Goal: Answer question/provide support: Share knowledge or assist other users

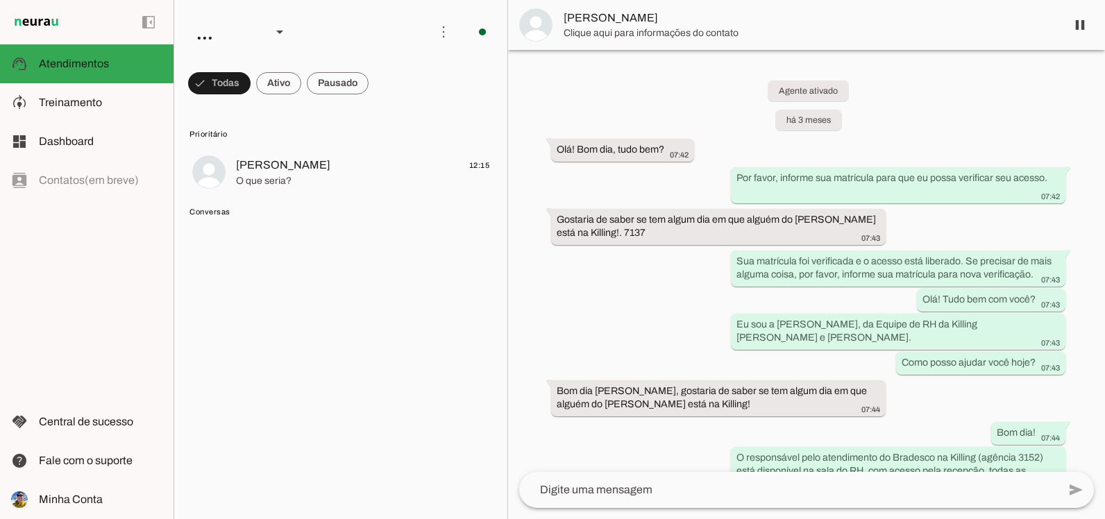
scroll to position [4007, 0]
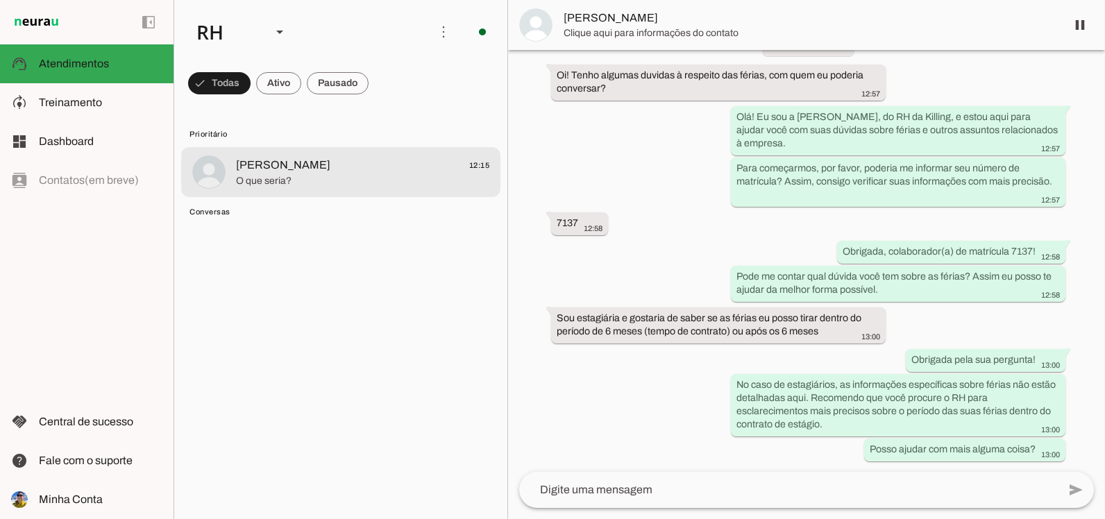
click at [356, 179] on span "O que seria?" at bounding box center [362, 181] width 253 height 14
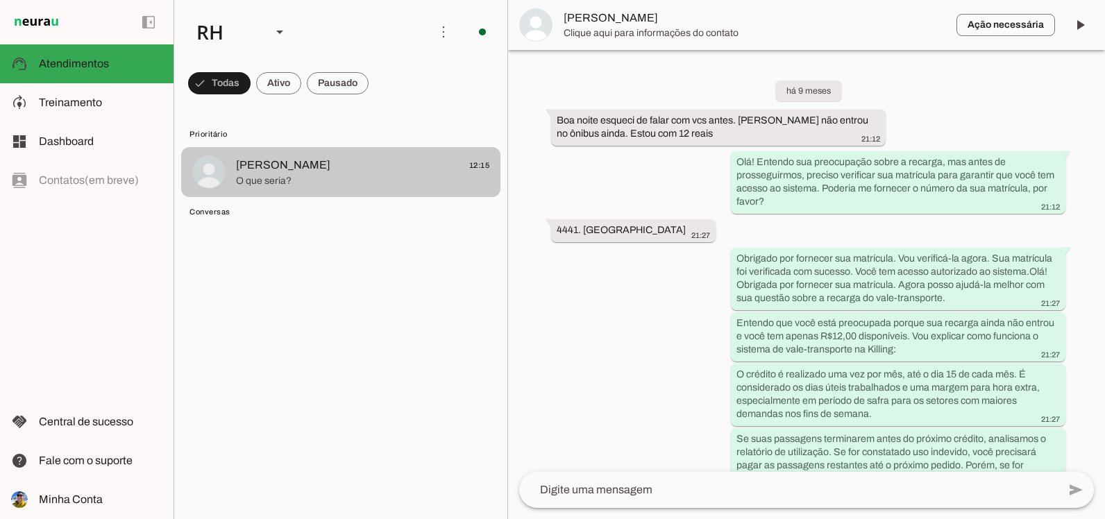
scroll to position [2623, 0]
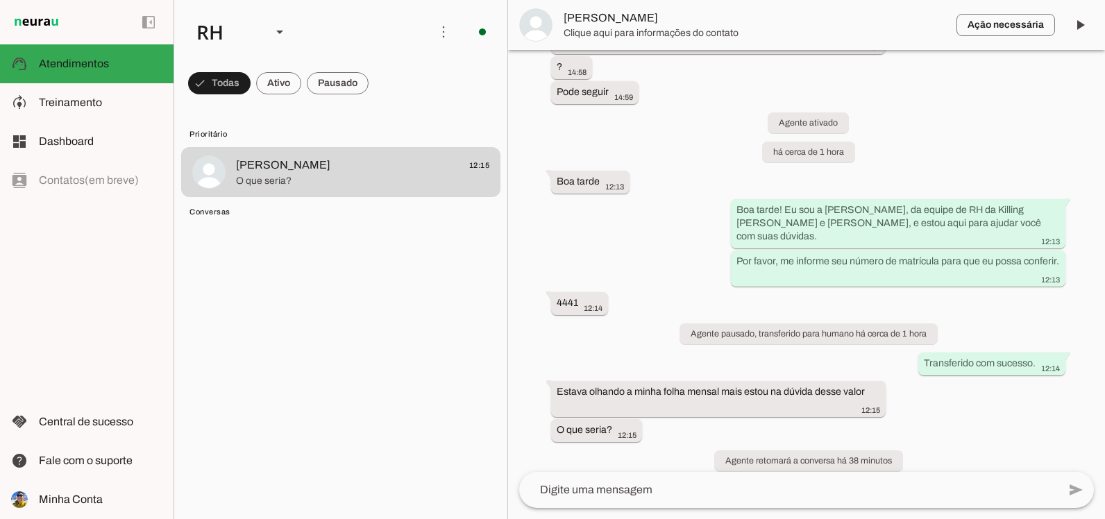
click at [671, 482] on textarea at bounding box center [788, 490] width 539 height 17
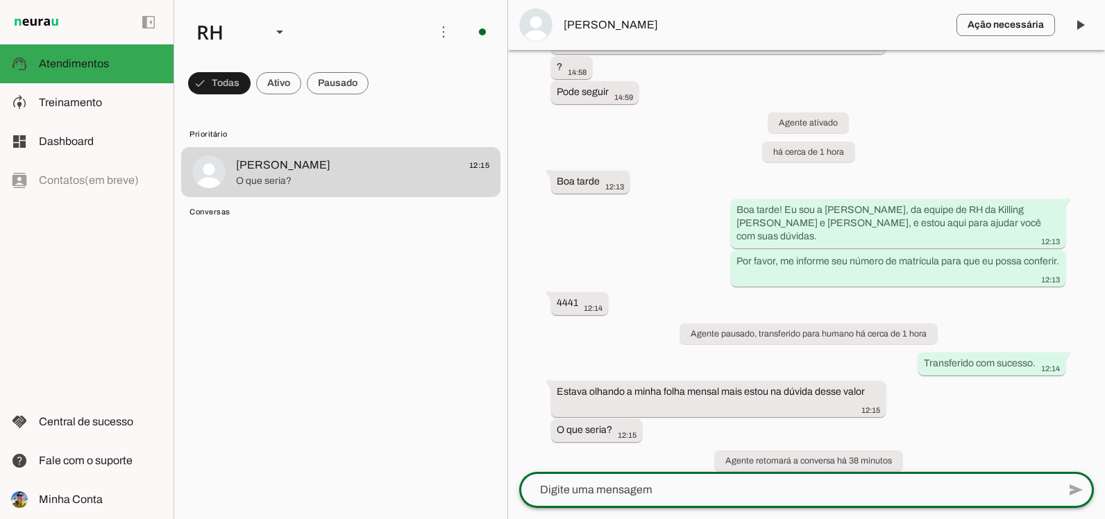
click at [614, 498] on textarea at bounding box center [788, 490] width 539 height 17
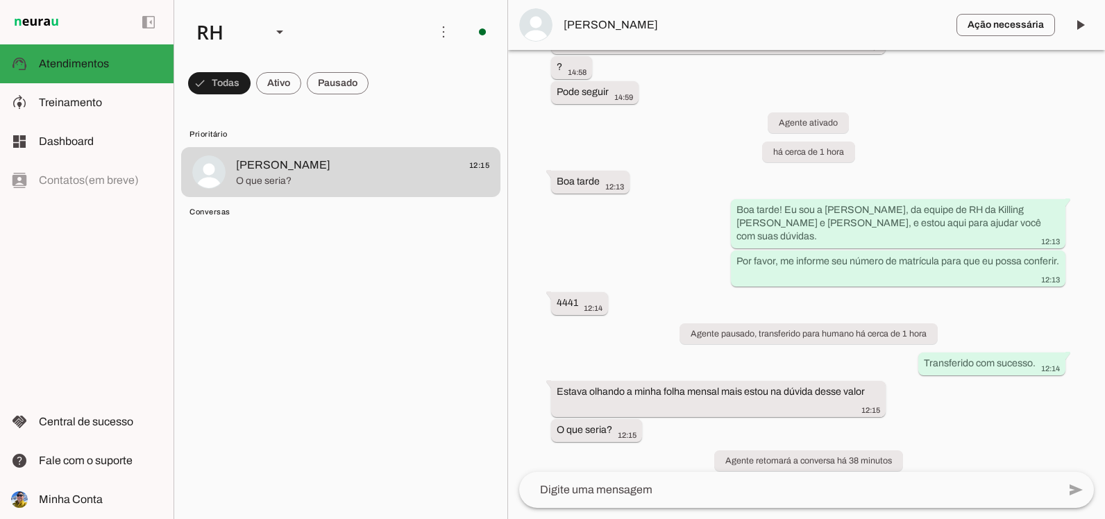
click at [759, 487] on textarea at bounding box center [788, 490] width 539 height 17
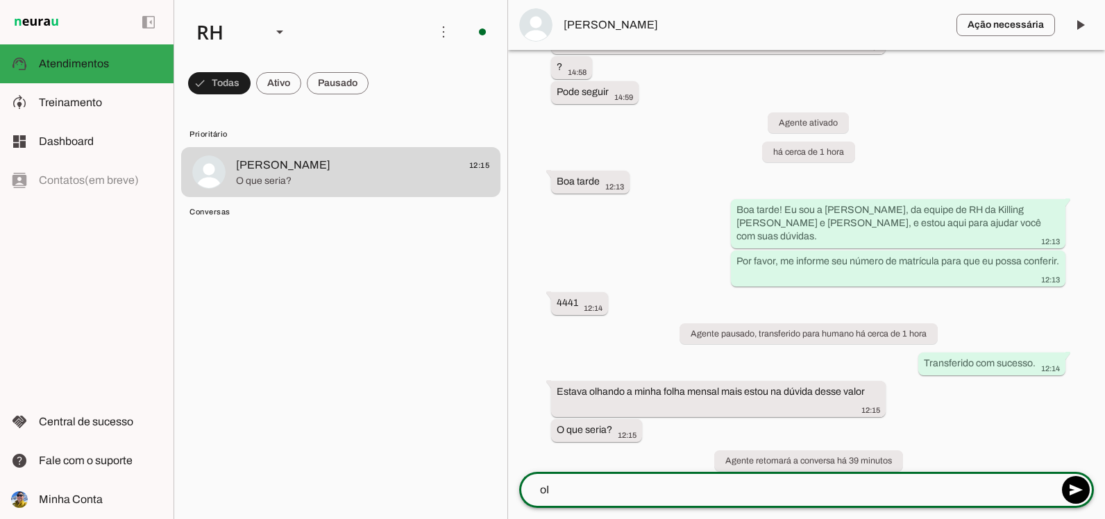
type textarea "o"
type textarea "Oii, boa tarde, passa aqui para podemos olhar, por favor"
